Goal: Transaction & Acquisition: Purchase product/service

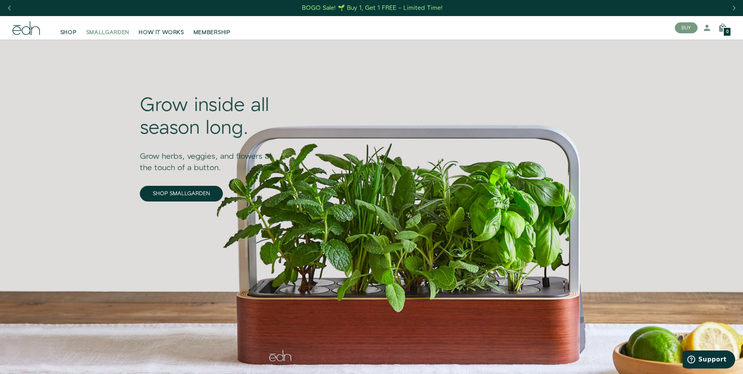
click at [105, 34] on span "SMALLGARDEN" at bounding box center [107, 33] width 43 height 8
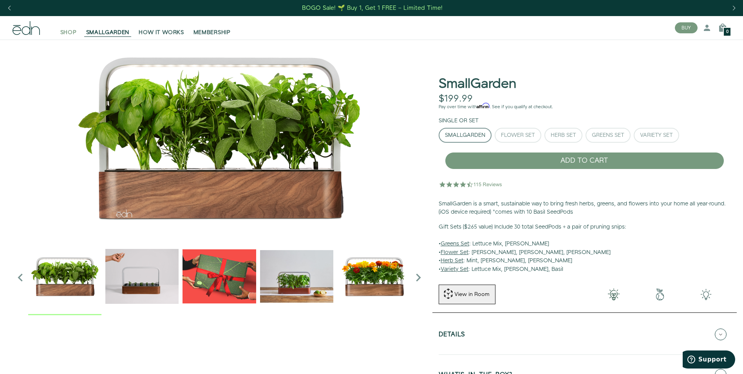
click at [72, 30] on span "SHOP" at bounding box center [68, 33] width 16 height 8
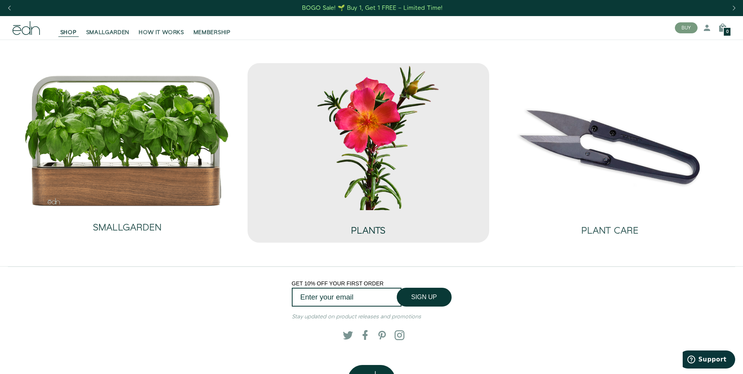
click at [354, 234] on h2 "PLANTS" at bounding box center [368, 231] width 34 height 10
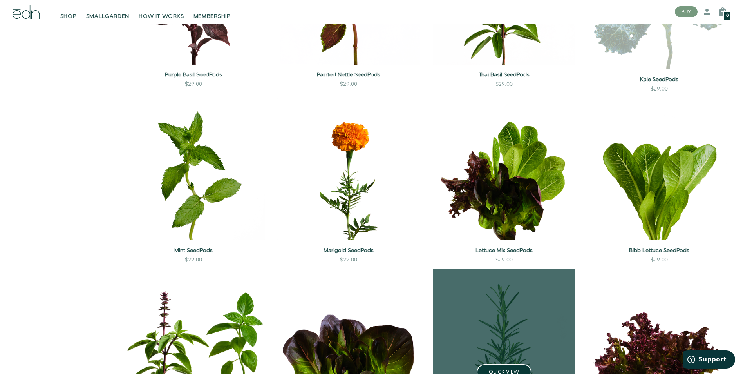
scroll to position [431, 0]
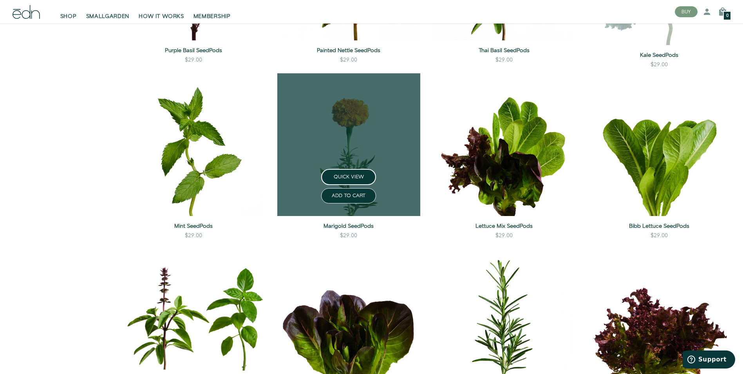
click at [376, 139] on link at bounding box center [348, 144] width 143 height 143
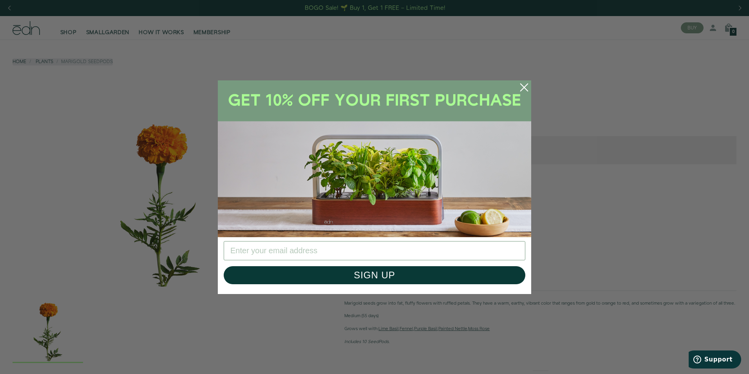
click at [523, 87] on icon "Close dialog" at bounding box center [523, 86] width 7 height 7
